Goal: Browse casually: Explore the website without a specific task or goal

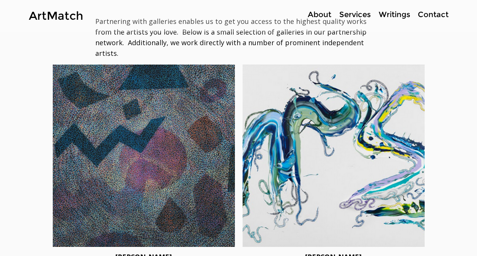
scroll to position [1189, 0]
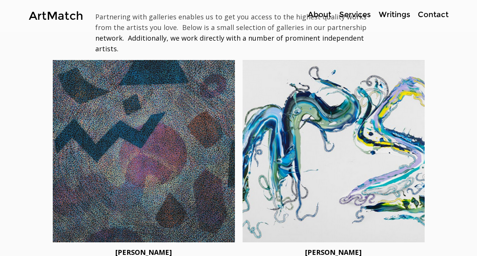
click at [324, 149] on div at bounding box center [334, 151] width 182 height 182
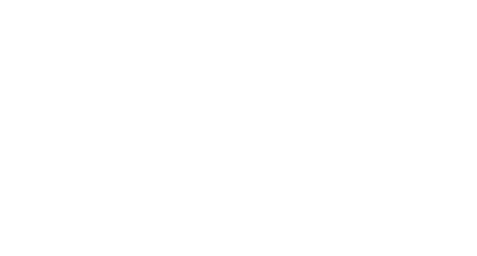
scroll to position [0, 0]
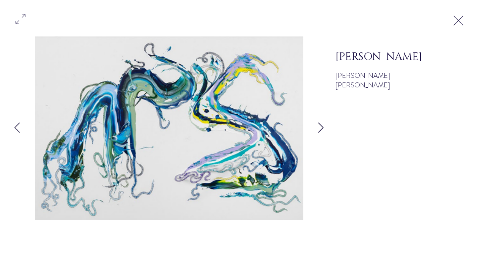
click at [320, 126] on icon "Next Item" at bounding box center [321, 127] width 6 height 10
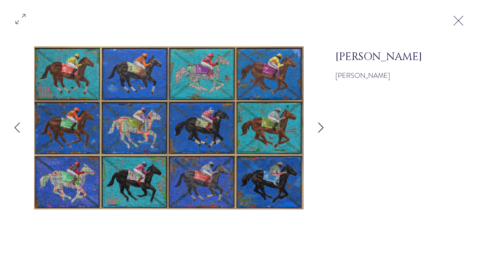
click at [320, 126] on icon "Next Item" at bounding box center [321, 127] width 6 height 10
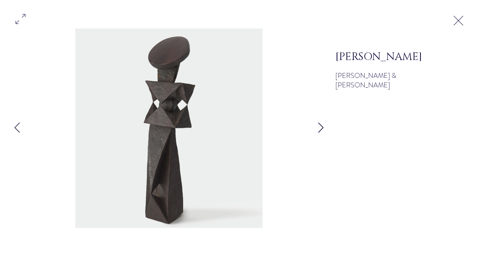
click at [320, 126] on icon "Next Item" at bounding box center [321, 127] width 6 height 10
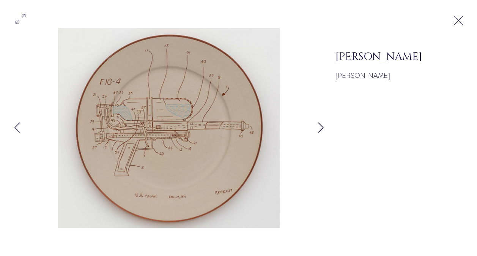
click at [320, 126] on icon "Next Item" at bounding box center [321, 127] width 6 height 10
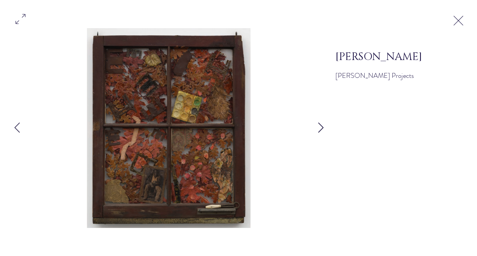
click at [320, 126] on icon "Next Item" at bounding box center [321, 127] width 6 height 10
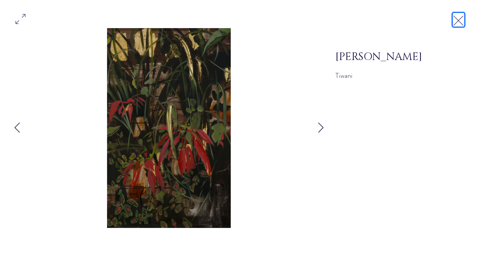
click at [466, 19] on button "Exit expand mode" at bounding box center [458, 19] width 14 height 17
